Goal: Find specific page/section: Find specific page/section

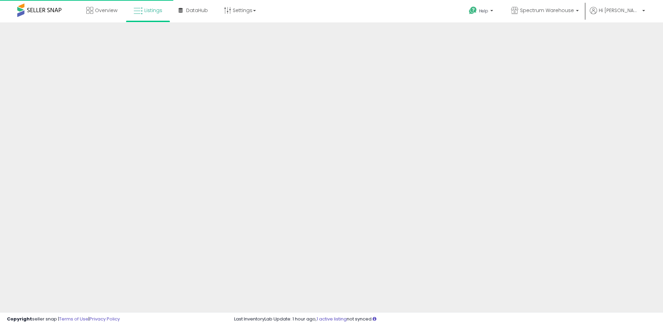
click at [372, 15] on div "Overview Listings" at bounding box center [214, 14] width 438 height 29
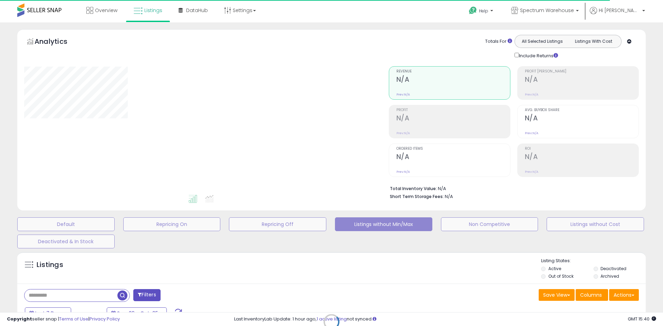
type input "**********"
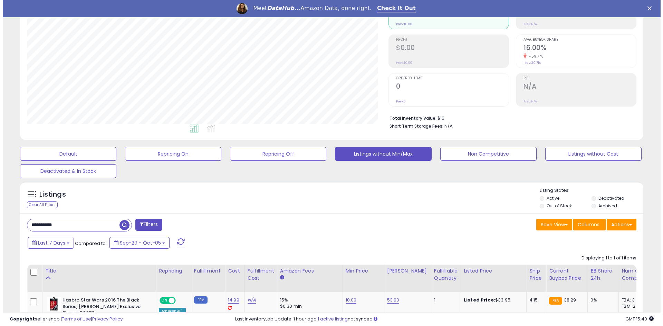
scroll to position [45, 0]
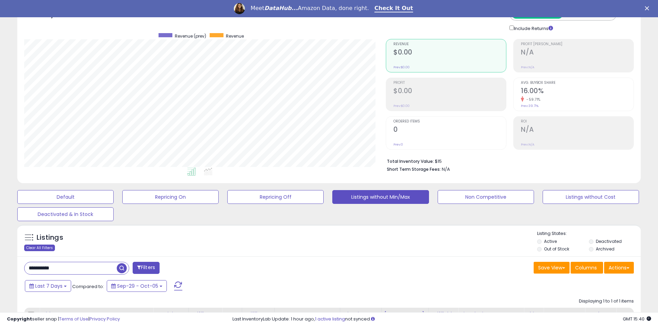
click at [36, 248] on div "Clear All Filters" at bounding box center [39, 248] width 31 height 7
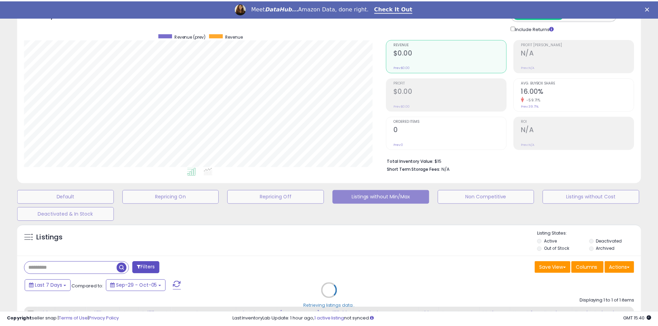
scroll to position [142, 365]
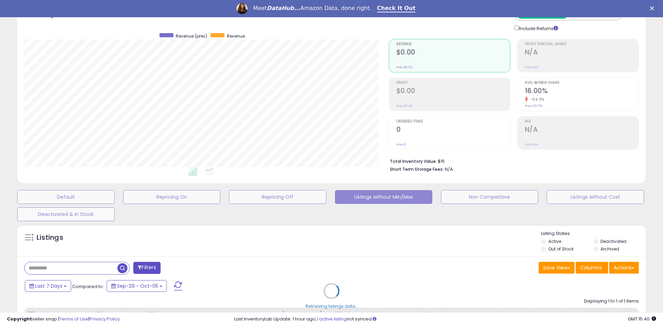
click at [388, 233] on div "Retrieving listings data.." at bounding box center [331, 296] width 639 height 150
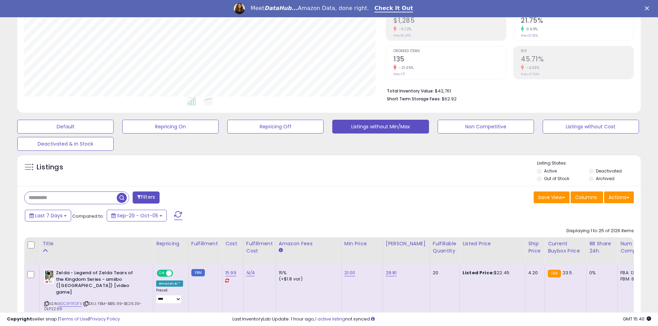
scroll to position [173, 0]
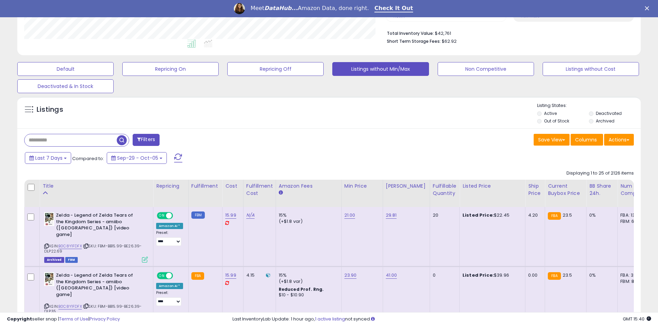
click at [614, 118] on label "Archived" at bounding box center [605, 121] width 19 height 6
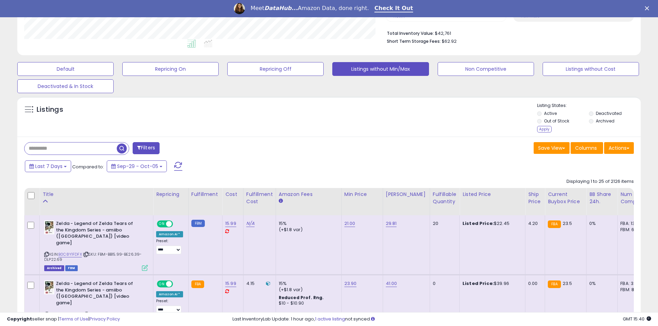
click at [606, 111] on label "Deactivated" at bounding box center [609, 113] width 26 height 6
click at [545, 119] on label "Out of Stock" at bounding box center [556, 121] width 25 height 6
click at [546, 128] on div "Apply" at bounding box center [544, 129] width 14 height 7
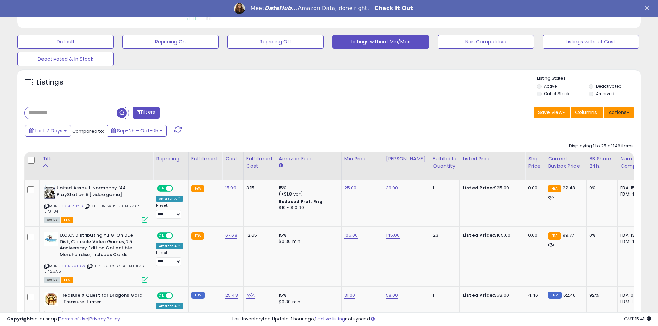
scroll to position [119, 0]
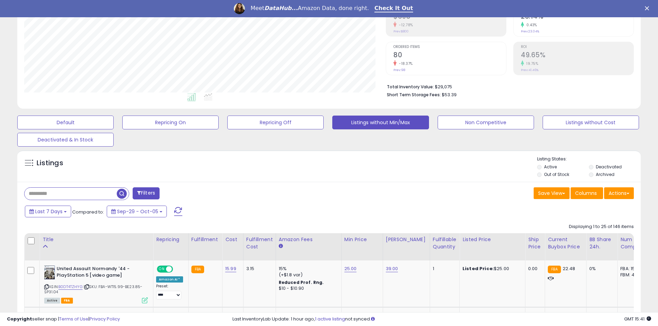
click at [617, 225] on div "Displaying 1 to 25 of 146 items" at bounding box center [601, 227] width 65 height 7
click at [485, 210] on div "Last 7 Days Compared to: Sep-29 - Oct-05" at bounding box center [328, 213] width 620 height 16
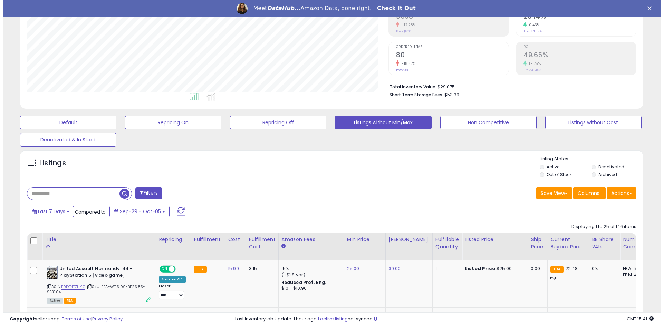
scroll to position [61, 0]
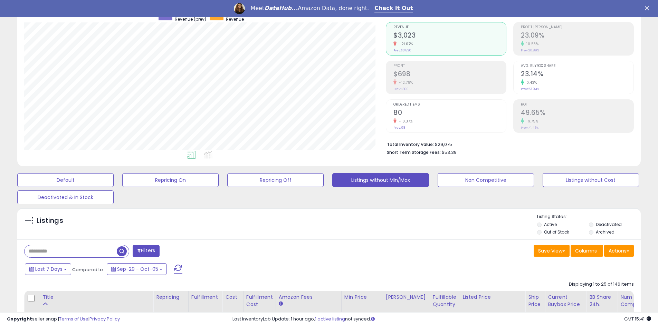
click at [545, 232] on label "Out of Stock" at bounding box center [556, 232] width 25 height 6
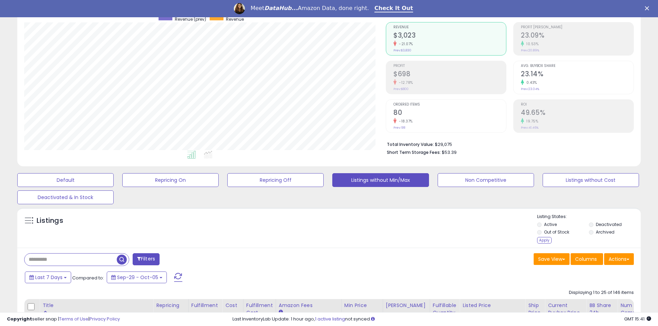
click at [123, 261] on span "button" at bounding box center [122, 260] width 10 height 10
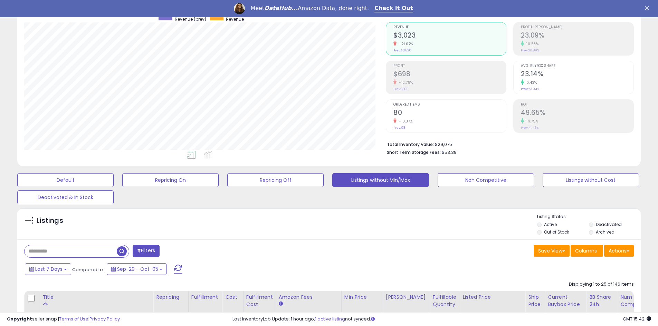
scroll to position [0, 0]
